Goal: Navigation & Orientation: Find specific page/section

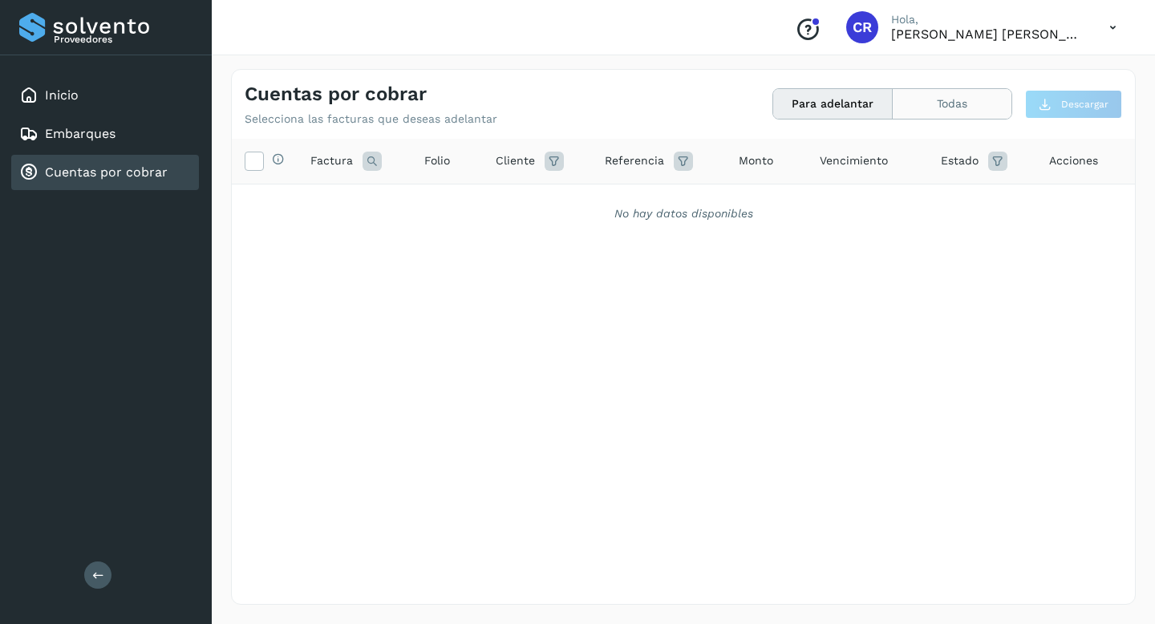
click at [974, 107] on button "Todas" at bounding box center [952, 104] width 119 height 30
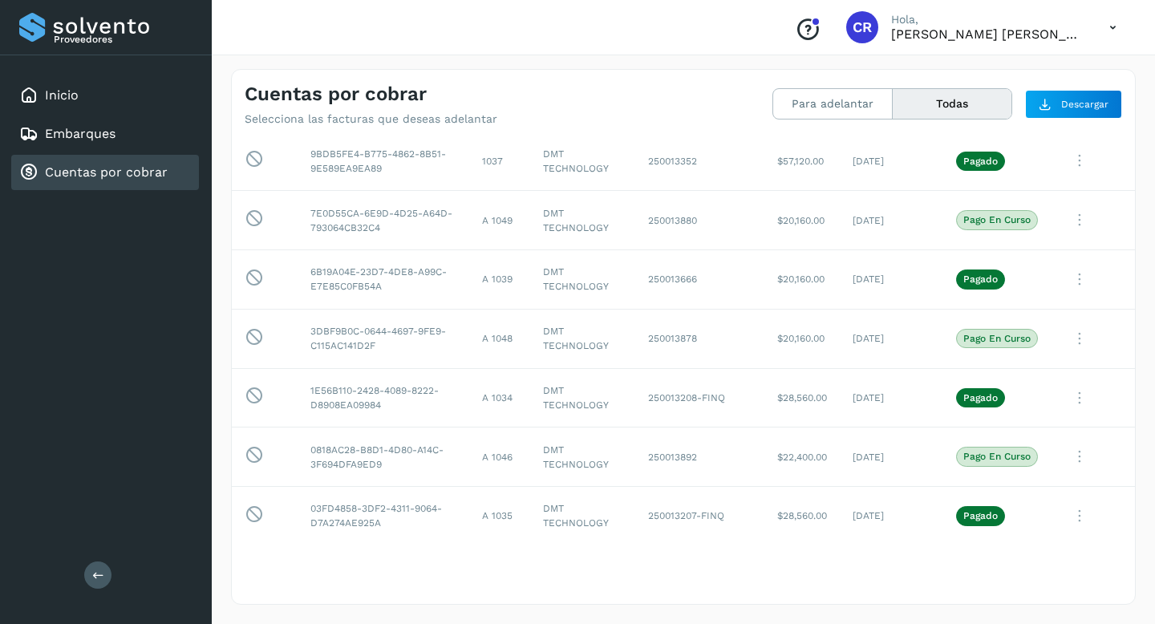
scroll to position [1595, 0]
